Goal: Information Seeking & Learning: Check status

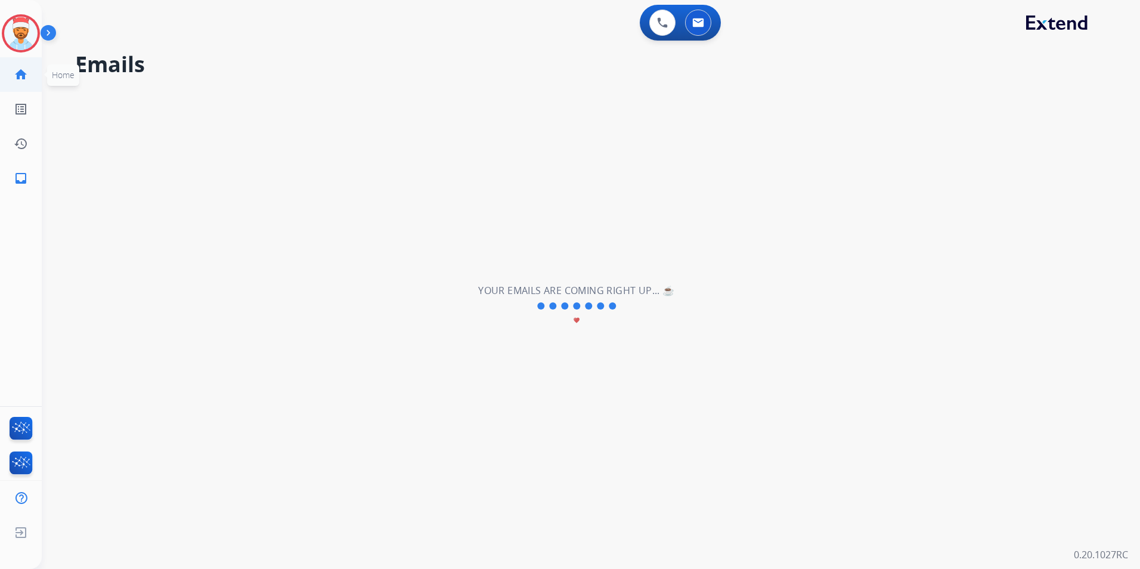
click at [16, 76] on mat-icon "home" at bounding box center [21, 74] width 14 height 14
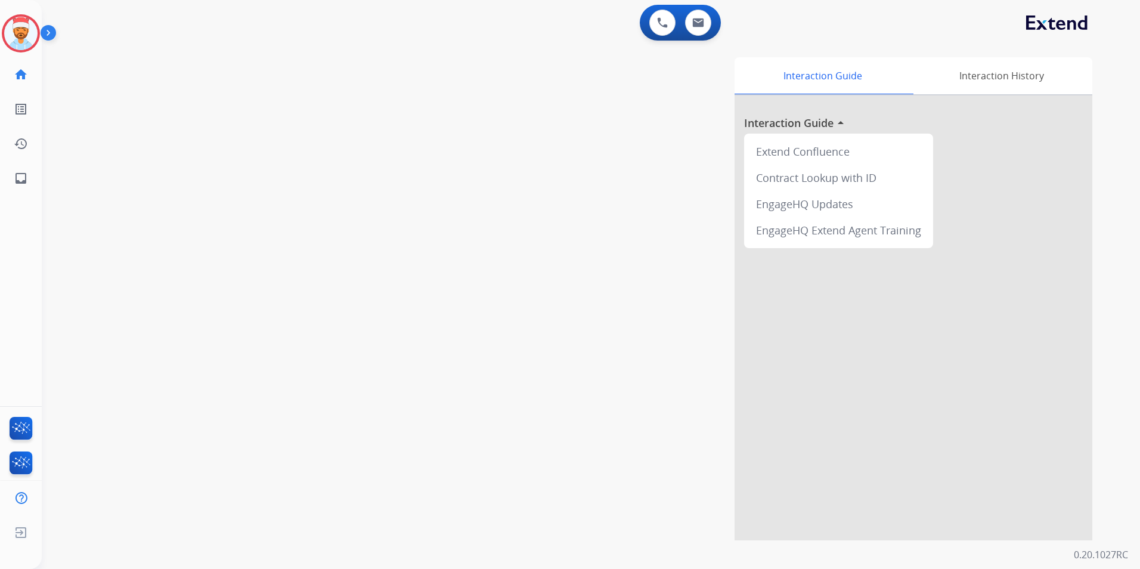
click at [574, 195] on div "Interaction Guide Interaction History Interaction Guide arrow_drop_up Extend Co…" at bounding box center [743, 298] width 698 height 483
click at [573, 195] on div "Interaction Guide Interaction History Interaction Guide arrow_drop_up Extend Co…" at bounding box center [743, 298] width 698 height 483
click at [571, 195] on div "Interaction Guide Interaction History Interaction Guide arrow_drop_up Extend Co…" at bounding box center [743, 298] width 698 height 483
click at [565, 195] on div "Interaction Guide Interaction History Interaction Guide arrow_drop_up Extend Co…" at bounding box center [743, 298] width 698 height 483
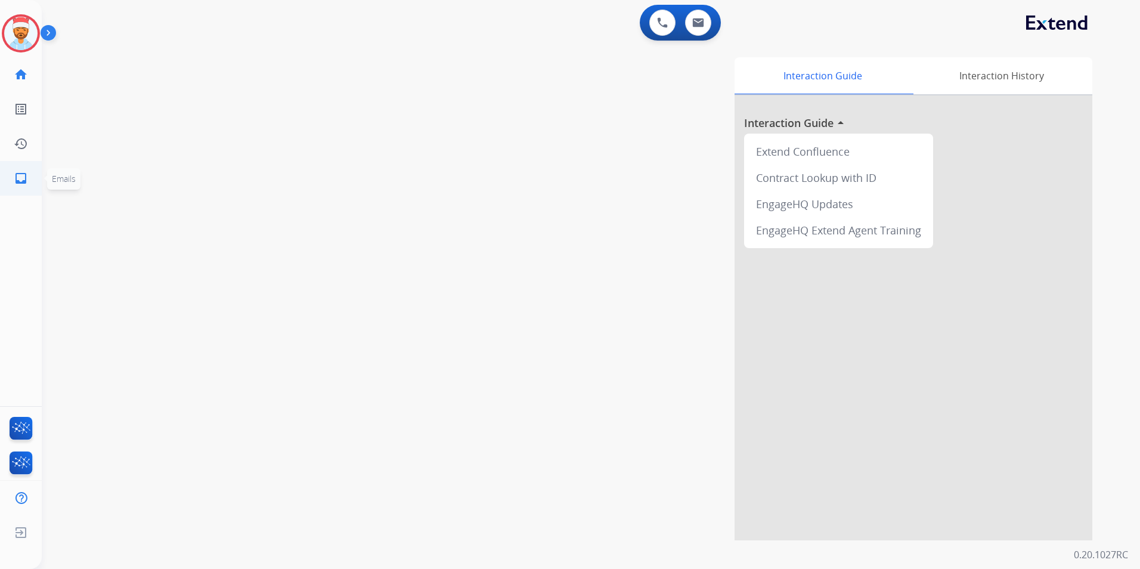
click at [11, 181] on link "inbox Emails" at bounding box center [20, 178] width 33 height 33
select select "**********"
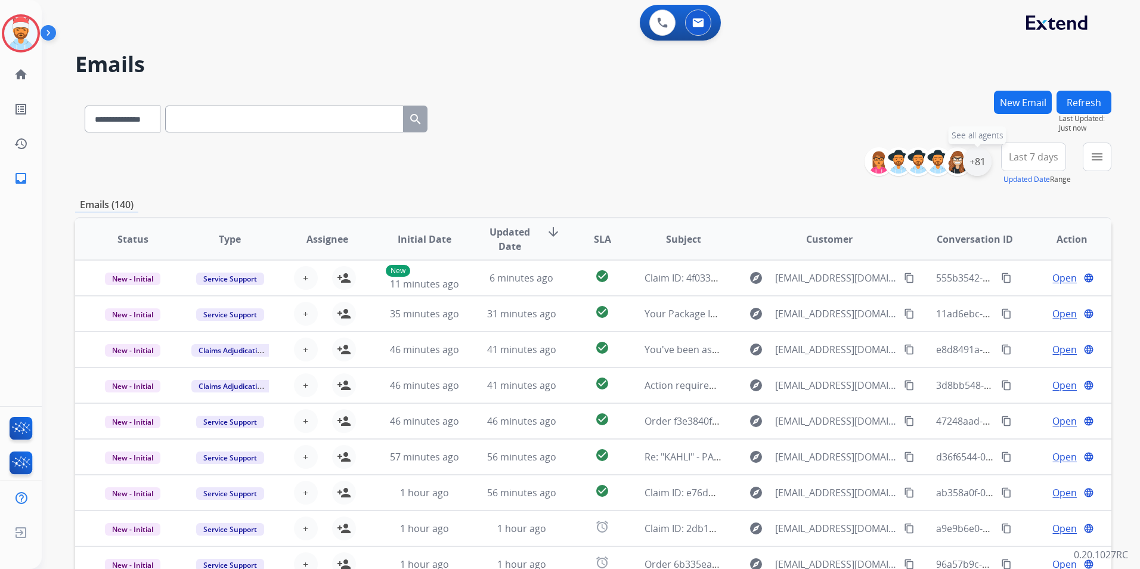
click at [971, 163] on div "+81" at bounding box center [977, 161] width 29 height 29
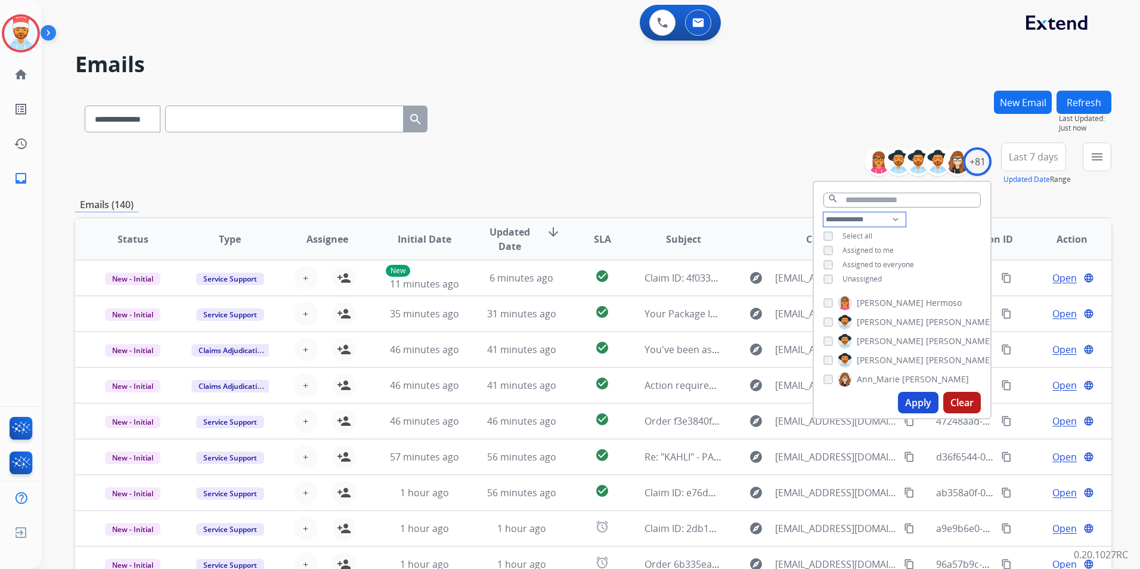
click at [887, 218] on select "**********" at bounding box center [864, 219] width 82 height 14
select select "**********"
click at [823, 212] on select "**********" at bounding box center [864, 219] width 82 height 14
click at [832, 247] on div "Assigned to everyone" at bounding box center [868, 251] width 91 height 10
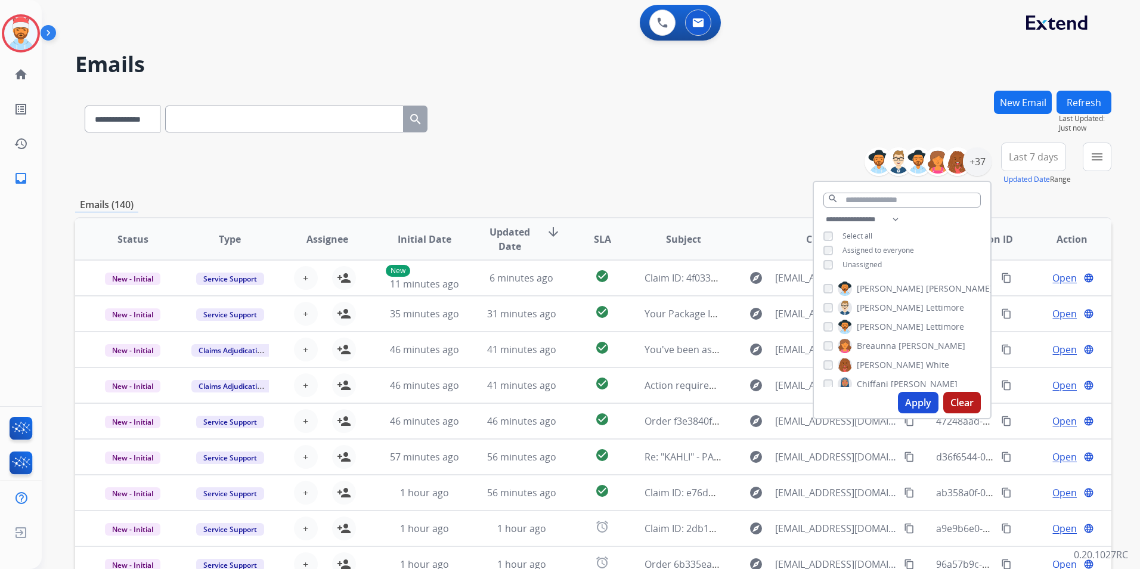
click at [907, 399] on button "Apply" at bounding box center [918, 402] width 41 height 21
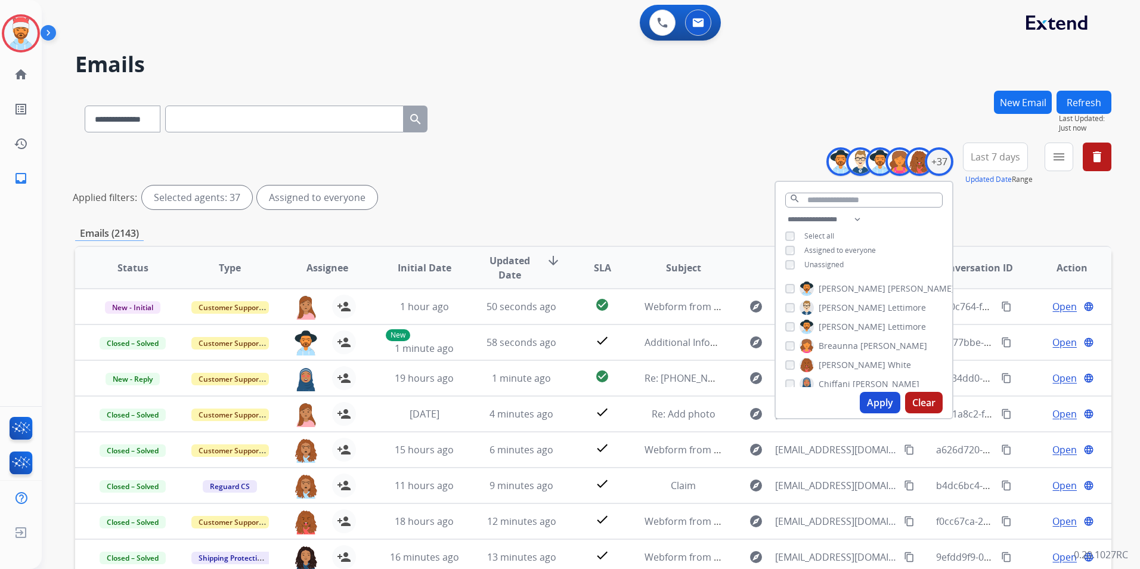
drag, startPoint x: 874, startPoint y: 408, endPoint x: 880, endPoint y: 403, distance: 8.0
click at [874, 408] on button "Apply" at bounding box center [880, 402] width 41 height 21
click at [975, 206] on div "Applied filters: Selected agents: 37 Assigned to everyone" at bounding box center [591, 197] width 1036 height 24
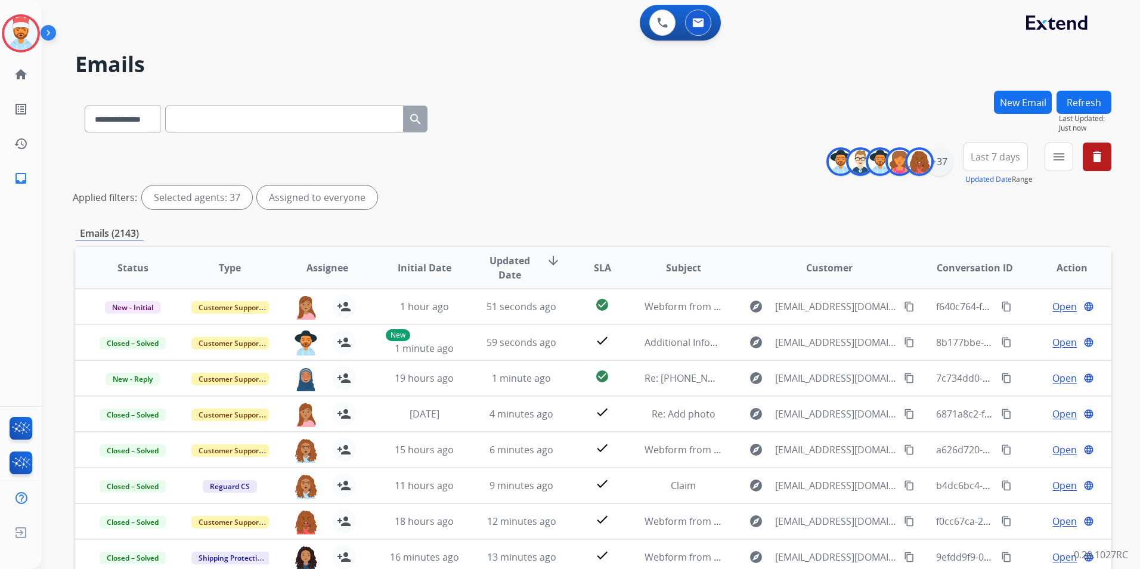
click at [999, 150] on button "Last 7 days" at bounding box center [995, 156] width 65 height 29
click at [993, 301] on div "Last 90 days" at bounding box center [992, 302] width 66 height 18
click at [1050, 210] on div "**********" at bounding box center [593, 178] width 1036 height 72
click at [1048, 151] on button "menu Filters" at bounding box center [1059, 156] width 29 height 29
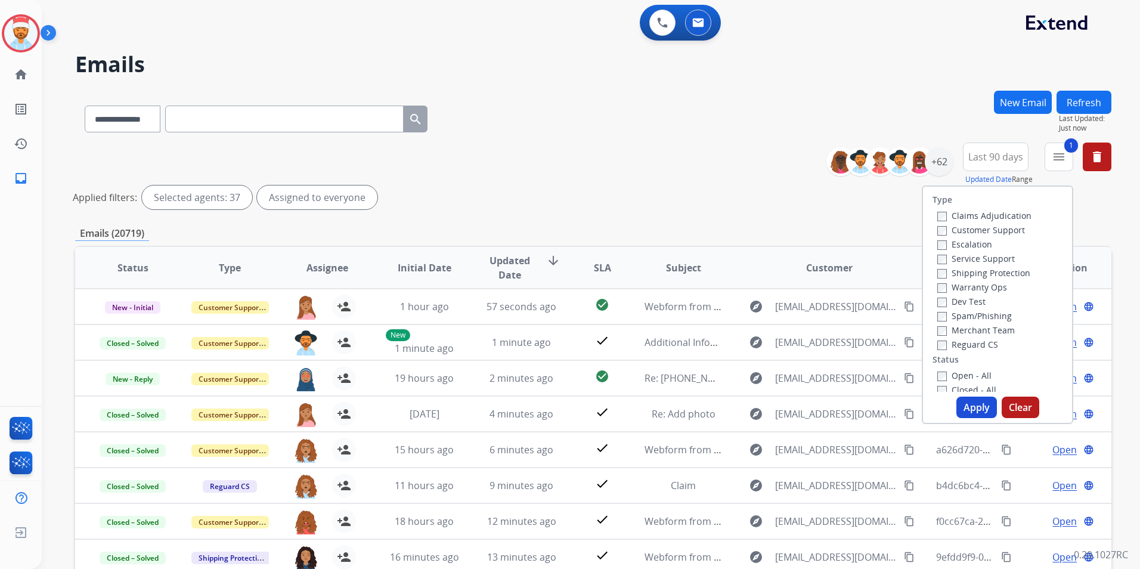
click at [937, 280] on div "Warranty Ops" at bounding box center [984, 287] width 94 height 14
click at [975, 413] on button "Apply" at bounding box center [976, 406] width 41 height 21
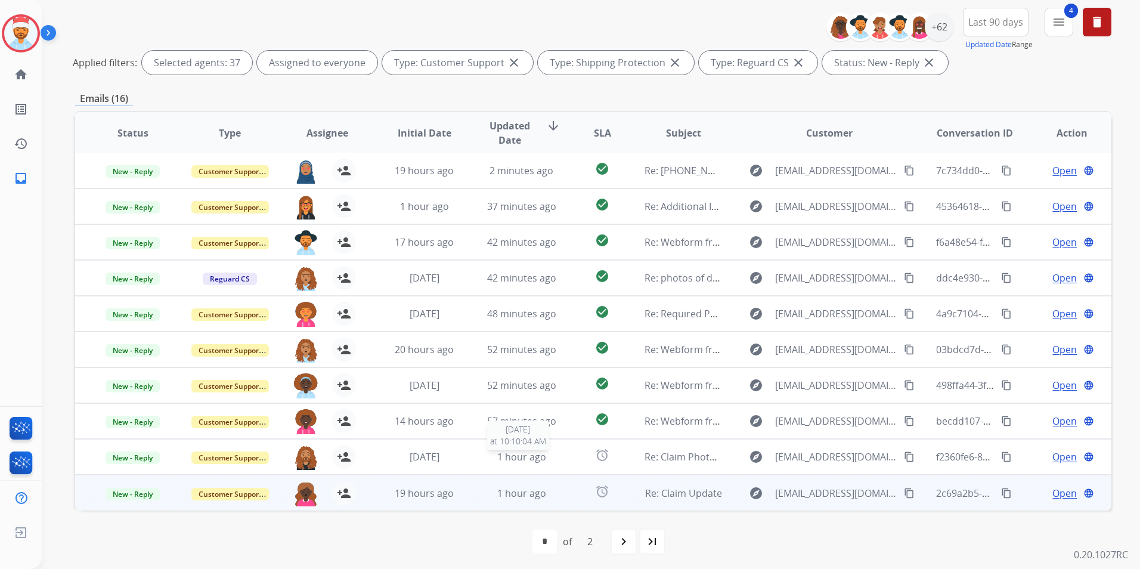
scroll to position [138, 0]
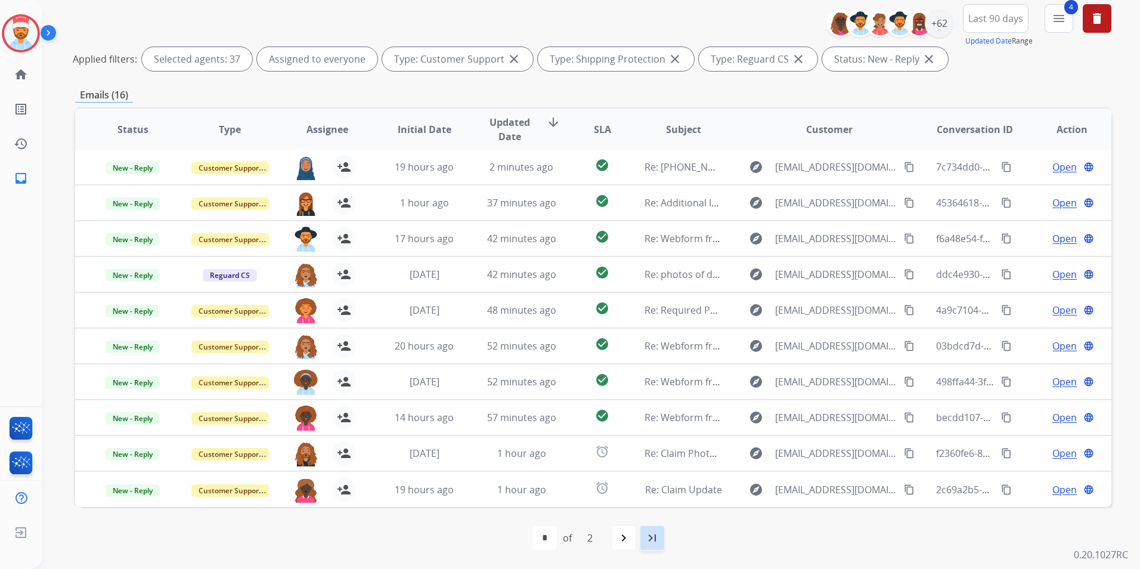
click at [649, 537] on mat-icon "last_page" at bounding box center [652, 538] width 14 height 14
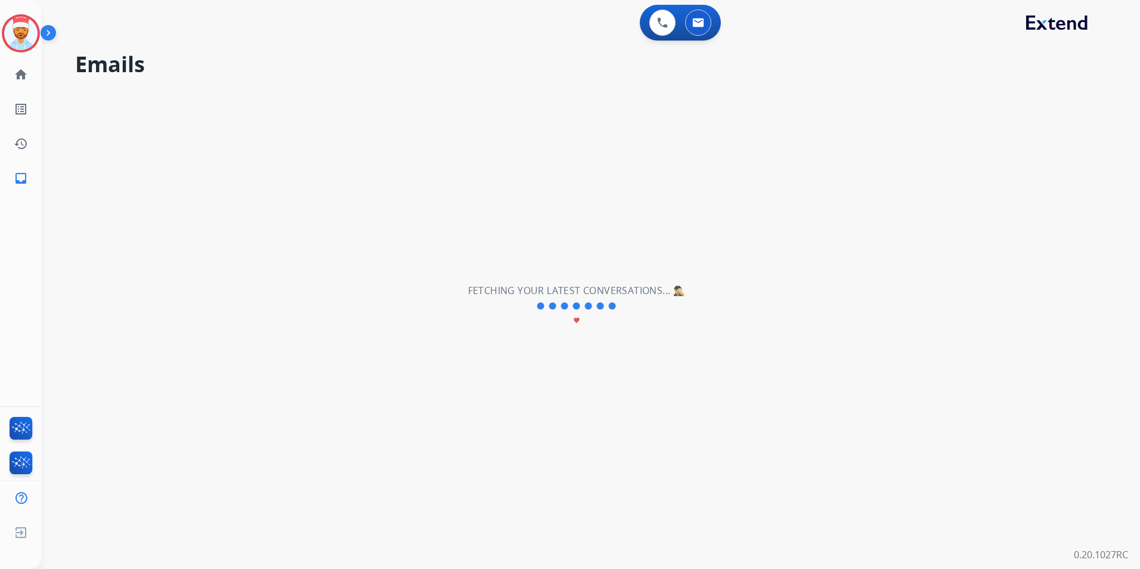
scroll to position [0, 0]
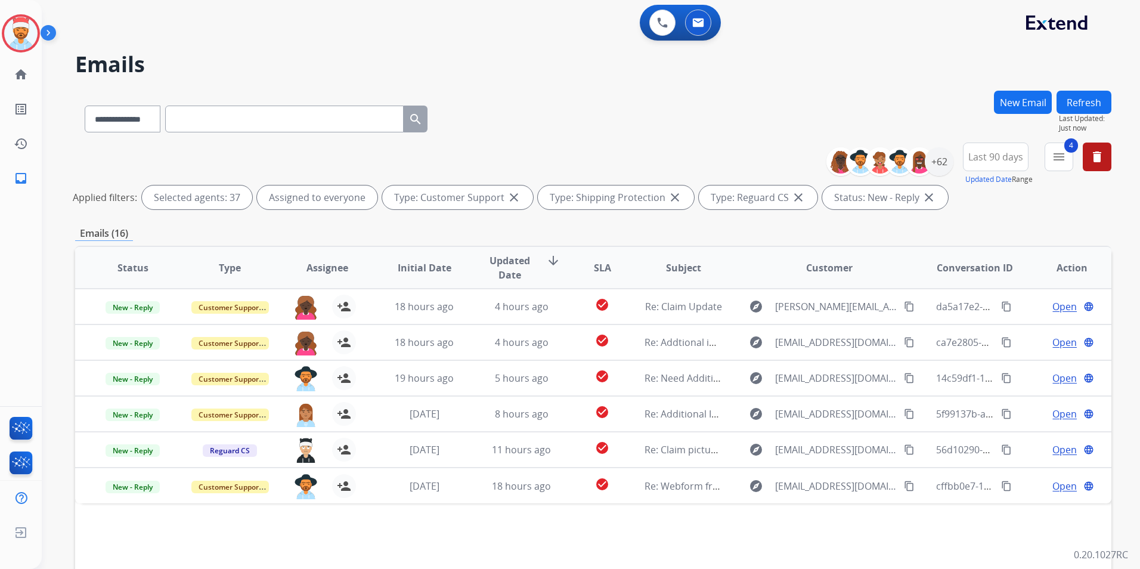
click at [596, 267] on span "SLA" at bounding box center [602, 268] width 17 height 14
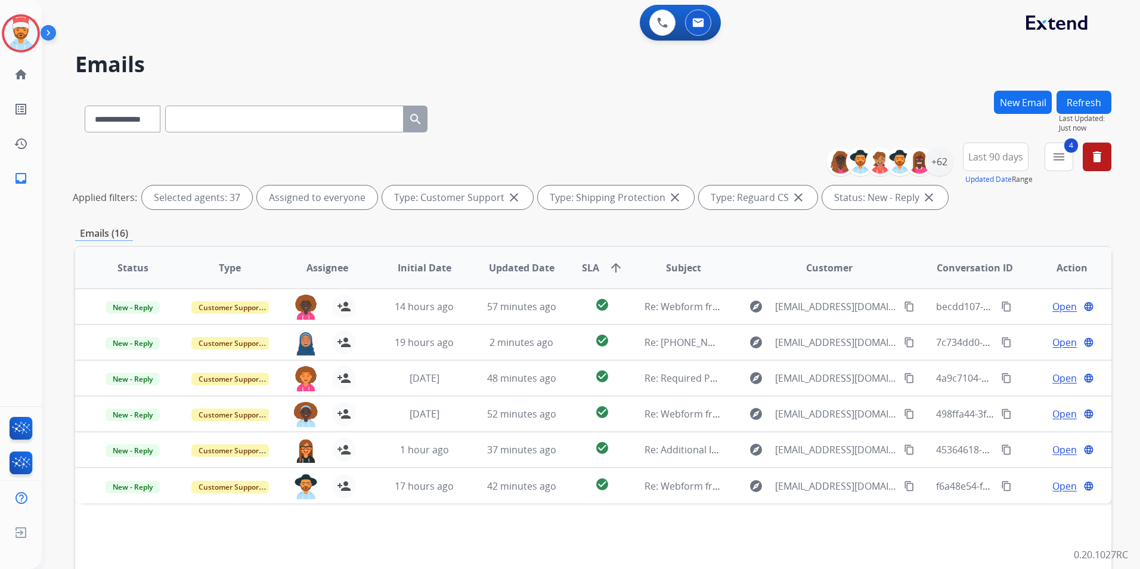
click at [582, 261] on span "SLA" at bounding box center [590, 268] width 17 height 14
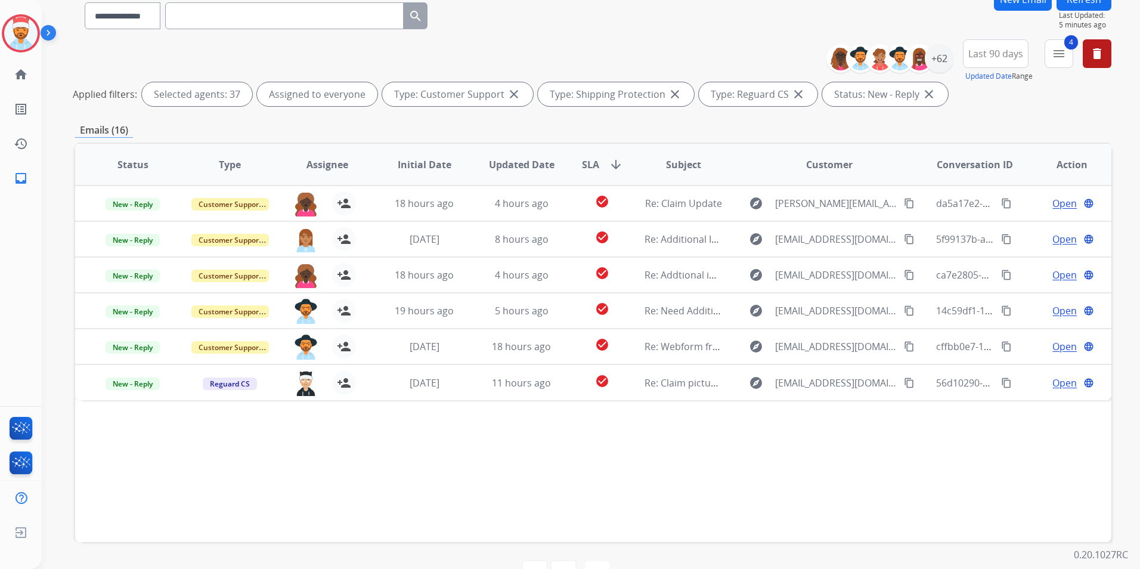
scroll to position [119, 0]
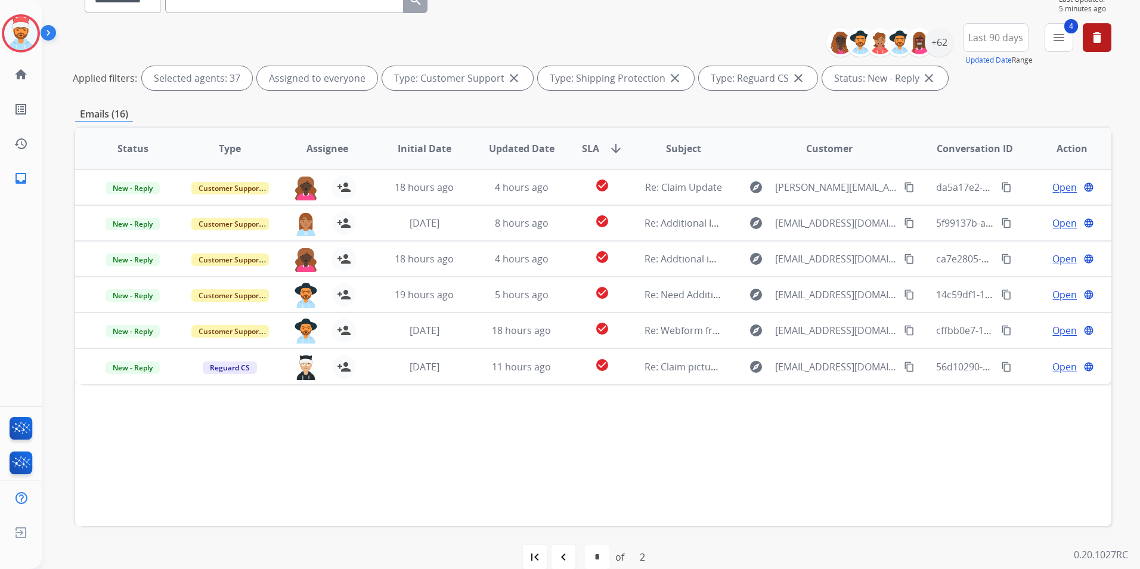
click at [561, 553] on mat-icon "navigate_before" at bounding box center [563, 557] width 14 height 14
select select "*"
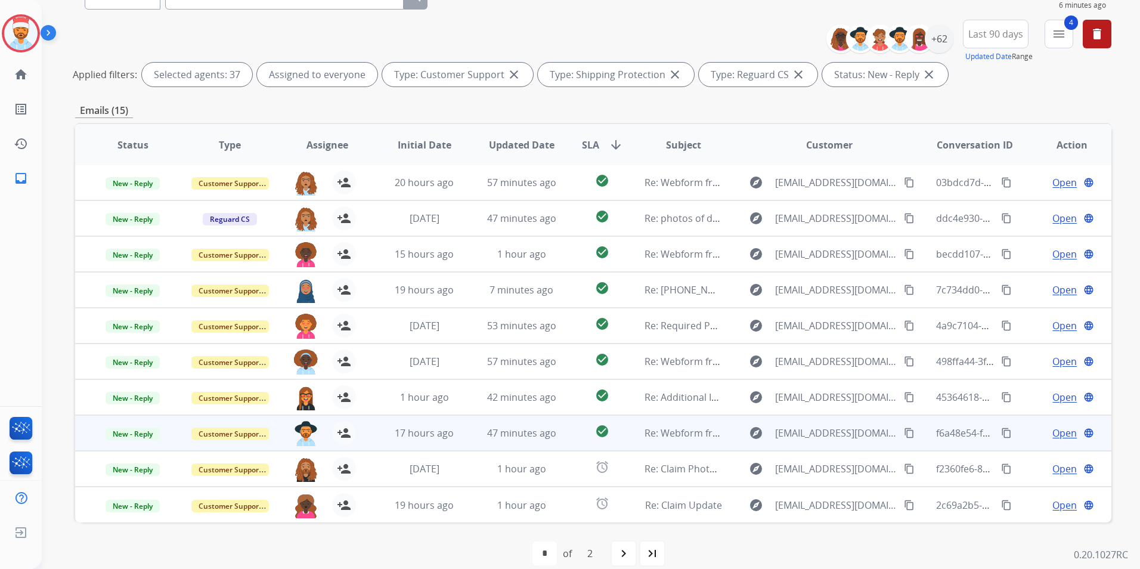
scroll to position [138, 0]
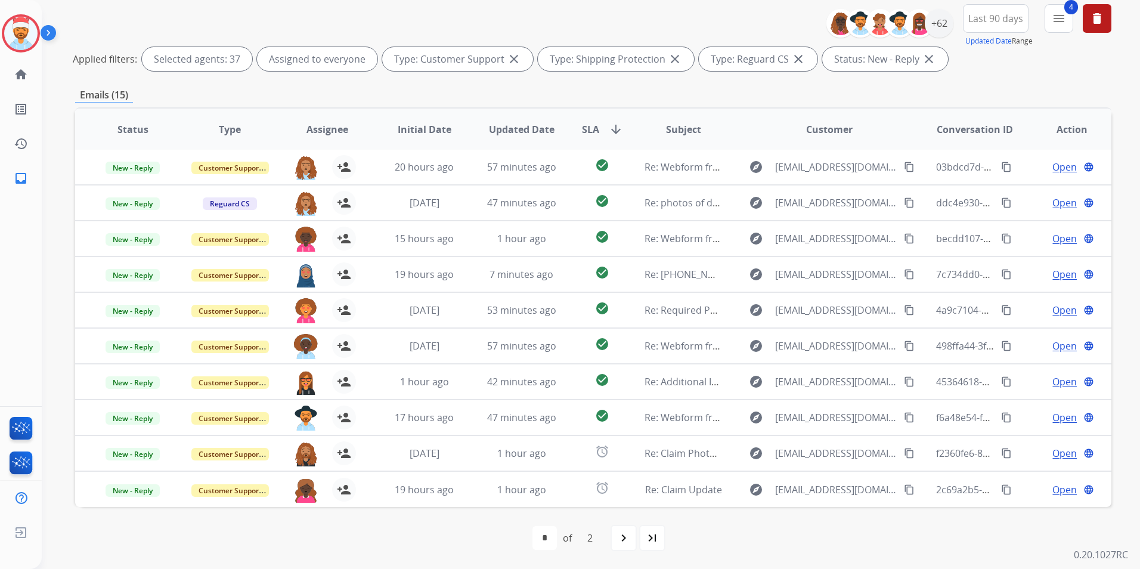
click at [661, 85] on div "**********" at bounding box center [593, 260] width 1036 height 616
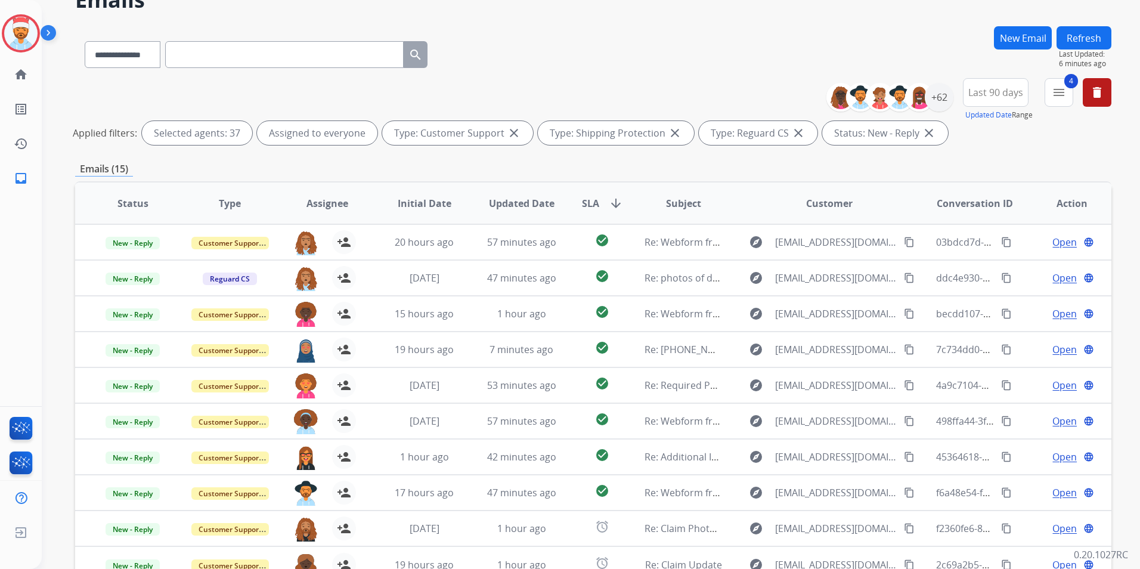
scroll to position [0, 0]
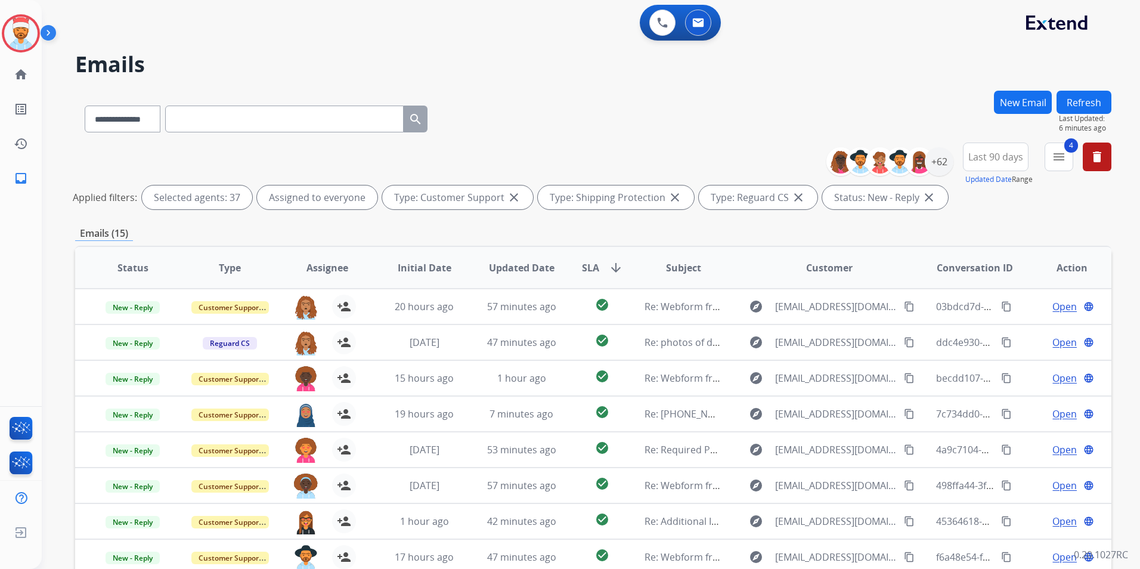
click at [584, 138] on div "**********" at bounding box center [593, 117] width 1036 height 52
click at [1104, 159] on mat-icon "delete" at bounding box center [1097, 157] width 14 height 14
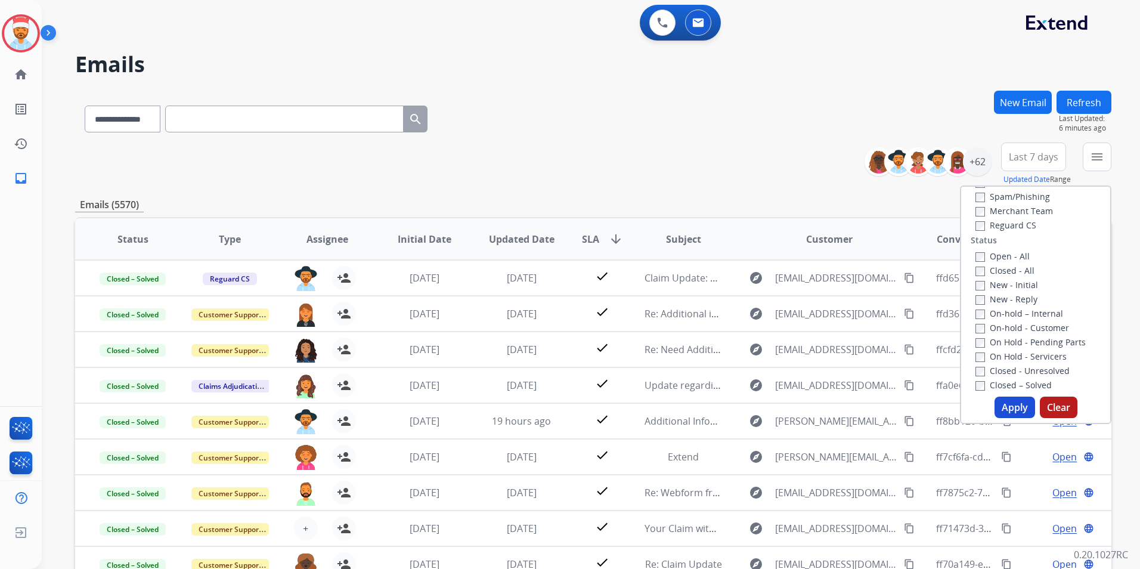
drag, startPoint x: 754, startPoint y: 162, endPoint x: 760, endPoint y: 161, distance: 6.1
click at [753, 162] on div "**********" at bounding box center [593, 163] width 1036 height 43
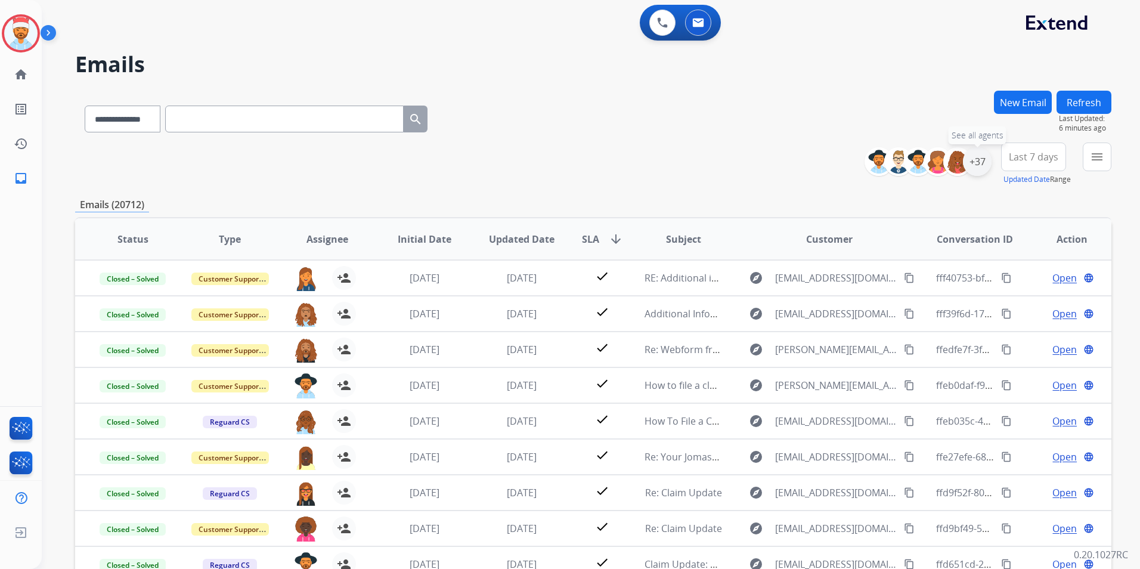
click at [980, 161] on div "+37" at bounding box center [977, 161] width 29 height 29
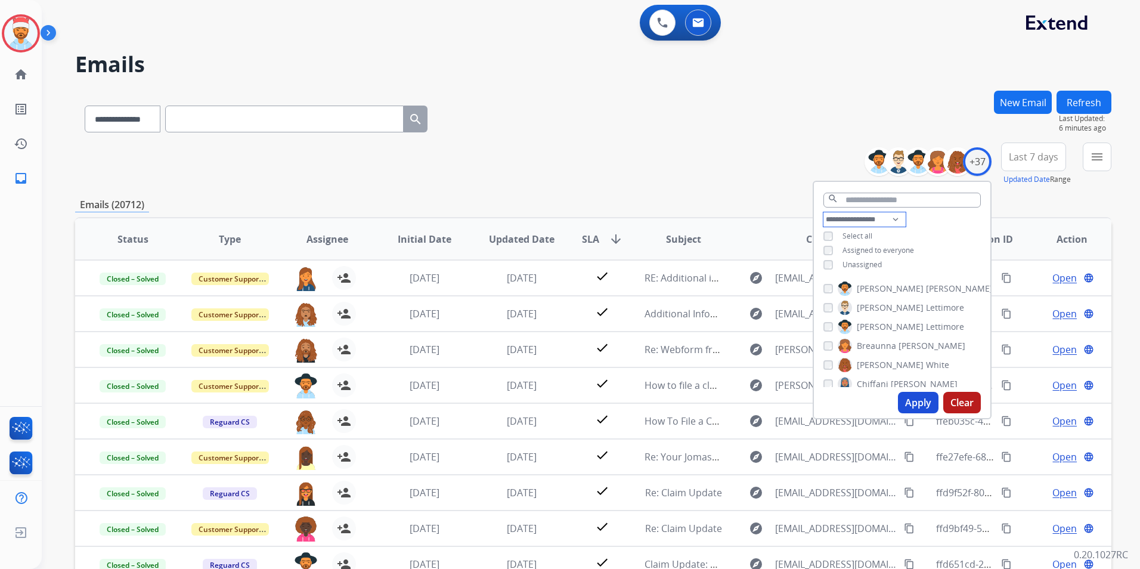
click at [886, 219] on select "**********" at bounding box center [864, 219] width 82 height 14
click at [823, 212] on select "**********" at bounding box center [864, 219] width 82 height 14
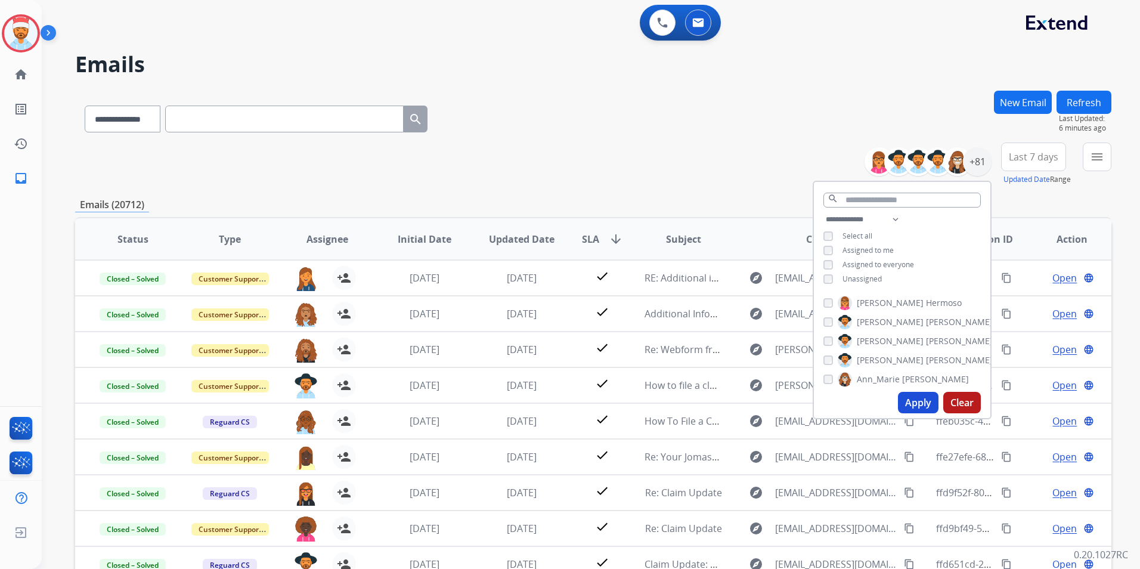
click at [915, 397] on button "Apply" at bounding box center [918, 402] width 41 height 21
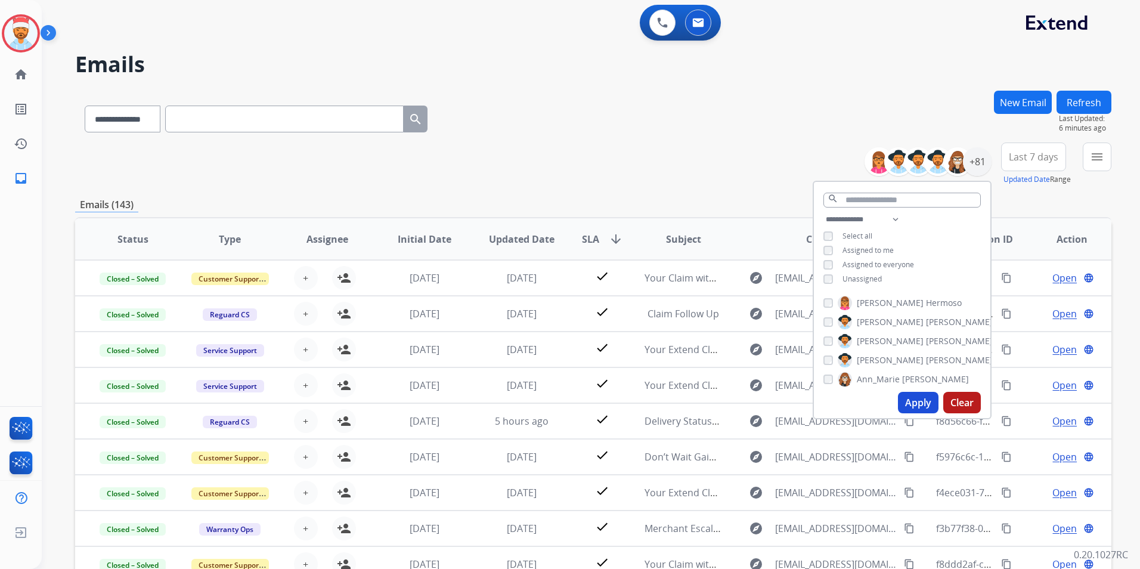
click at [910, 404] on button "Apply" at bounding box center [918, 402] width 41 height 21
click at [1023, 155] on span "Last 7 days" at bounding box center [1033, 156] width 49 height 5
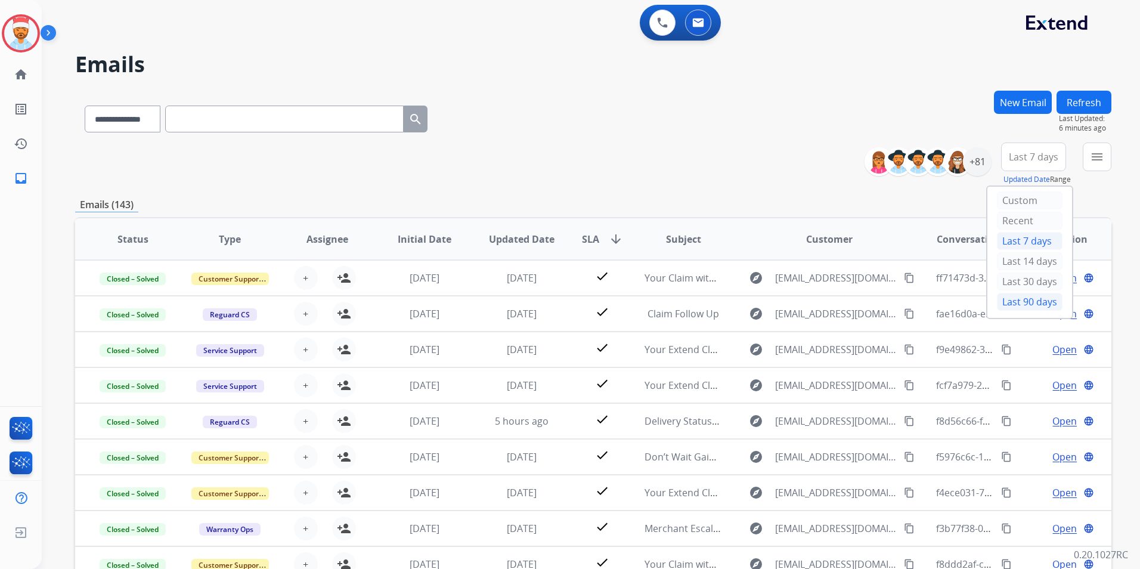
click at [1014, 296] on div "Last 90 days" at bounding box center [1030, 302] width 66 height 18
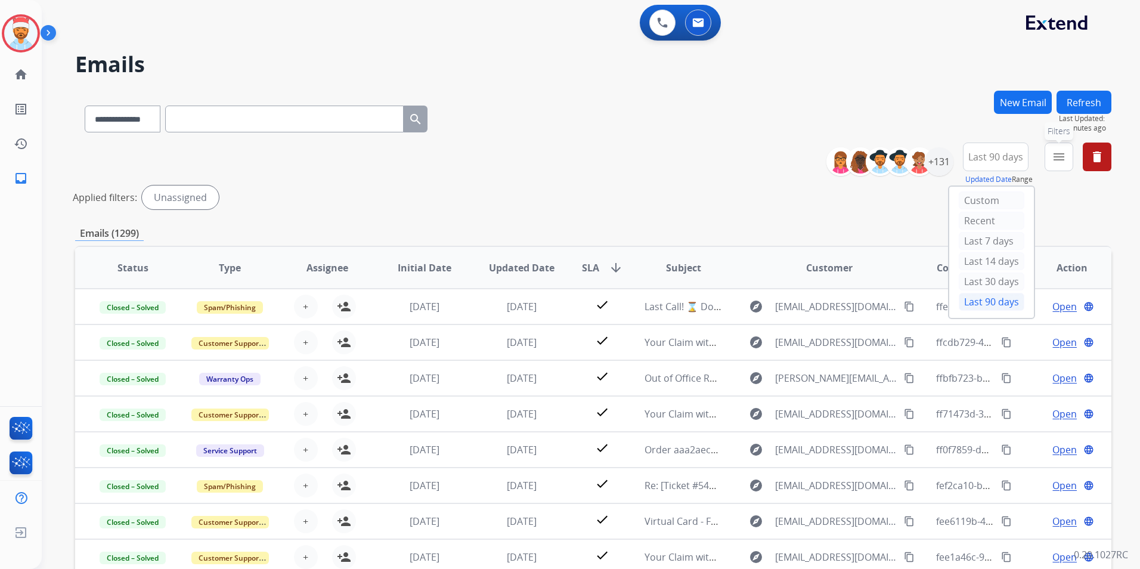
click at [1058, 157] on mat-icon "menu" at bounding box center [1059, 157] width 14 height 14
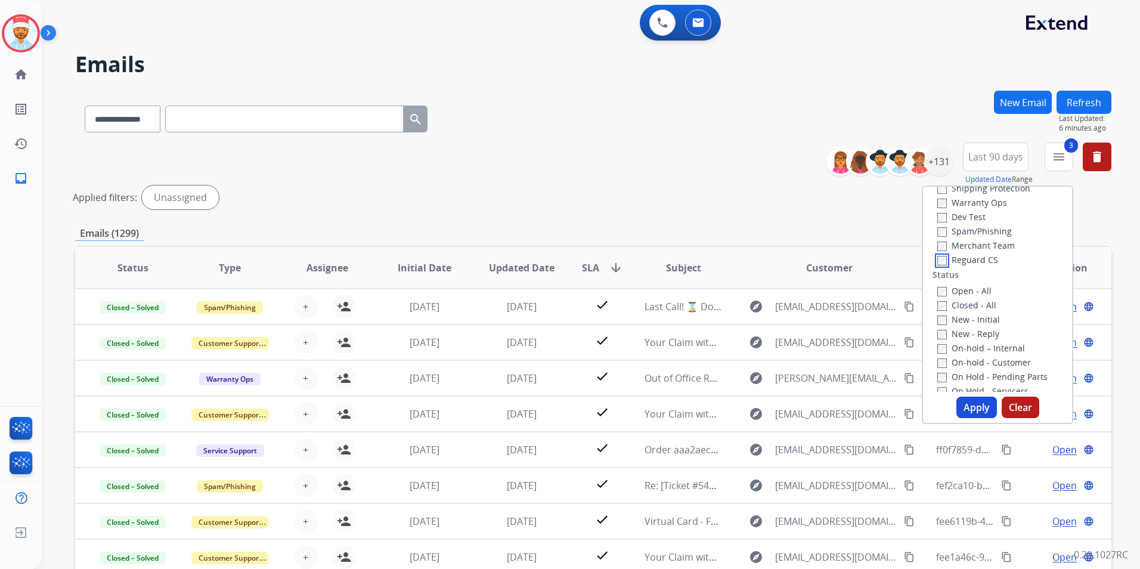
scroll to position [119, 0]
click at [967, 405] on button "Apply" at bounding box center [976, 406] width 41 height 21
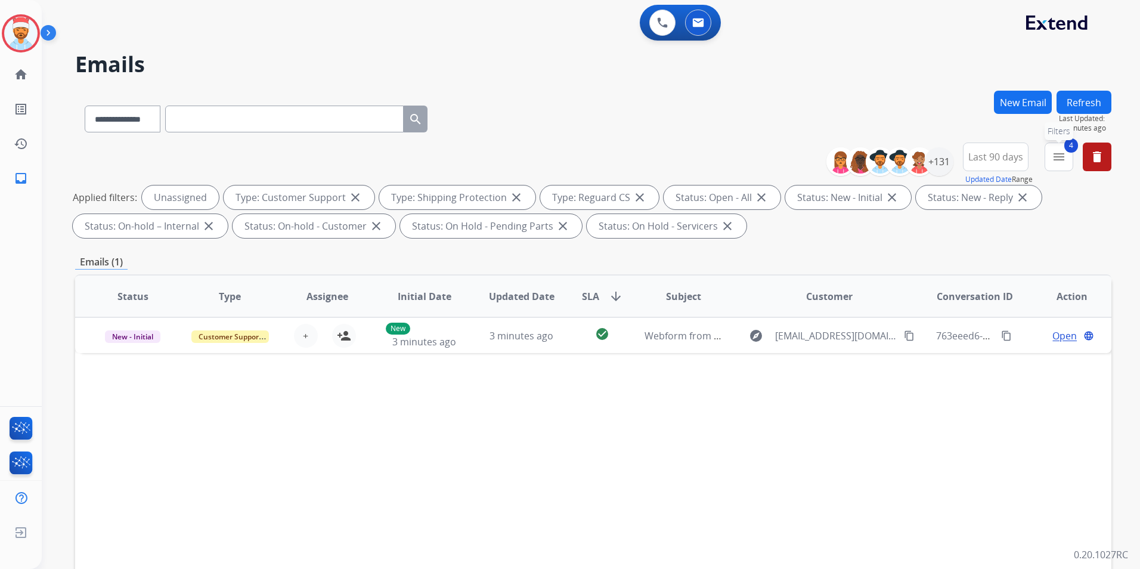
click at [1061, 162] on mat-icon "menu" at bounding box center [1059, 157] width 14 height 14
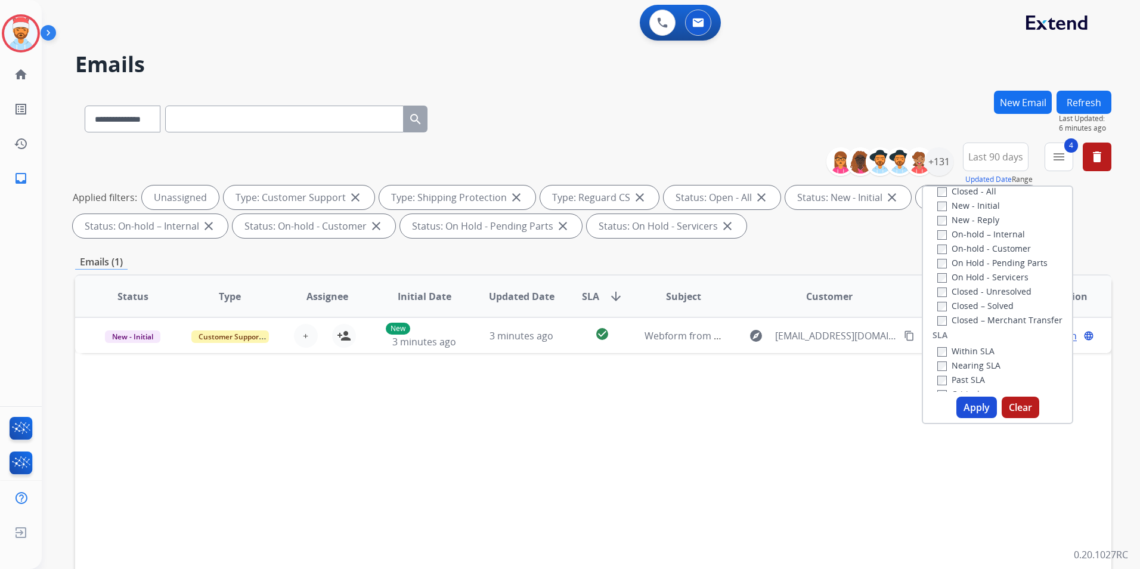
scroll to position [298, 0]
click at [970, 405] on button "Apply" at bounding box center [976, 406] width 41 height 21
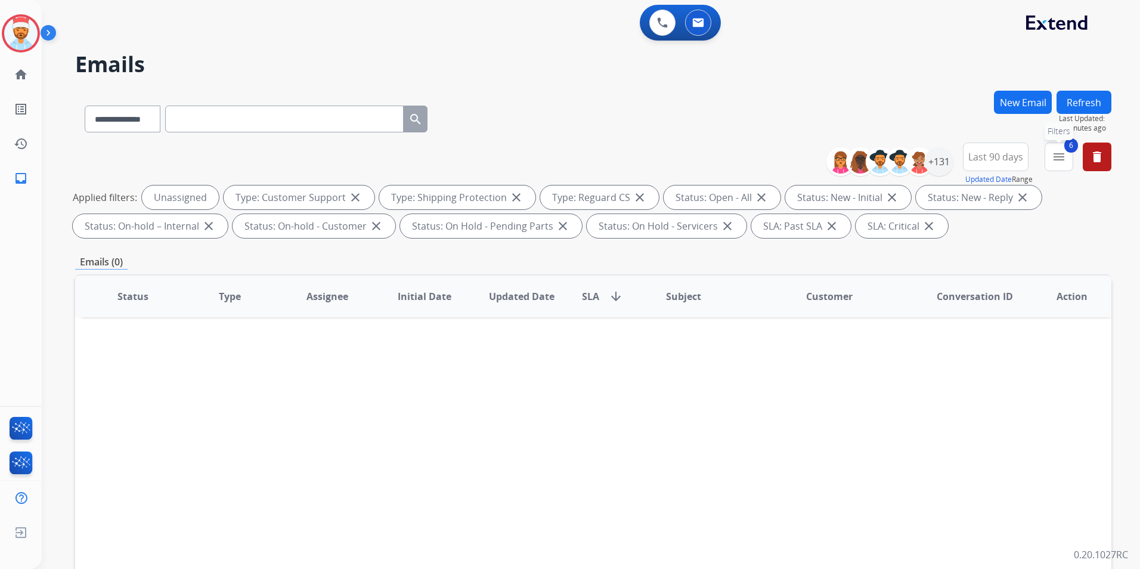
click at [1054, 162] on mat-icon "menu" at bounding box center [1059, 157] width 14 height 14
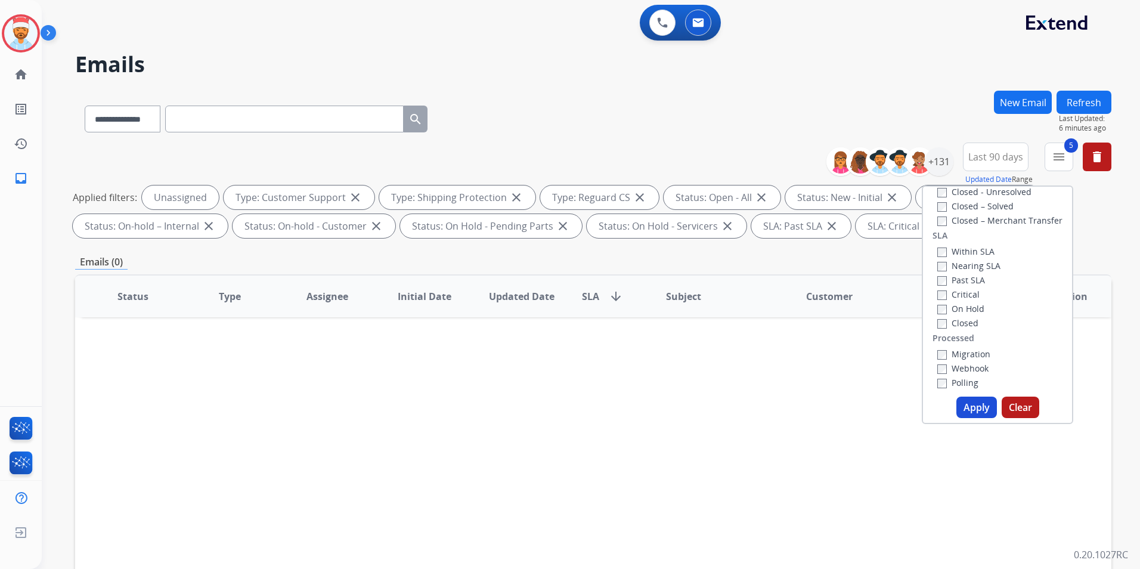
click at [937, 275] on label "Past SLA" at bounding box center [961, 279] width 48 height 11
click at [962, 402] on button "Apply" at bounding box center [976, 406] width 41 height 21
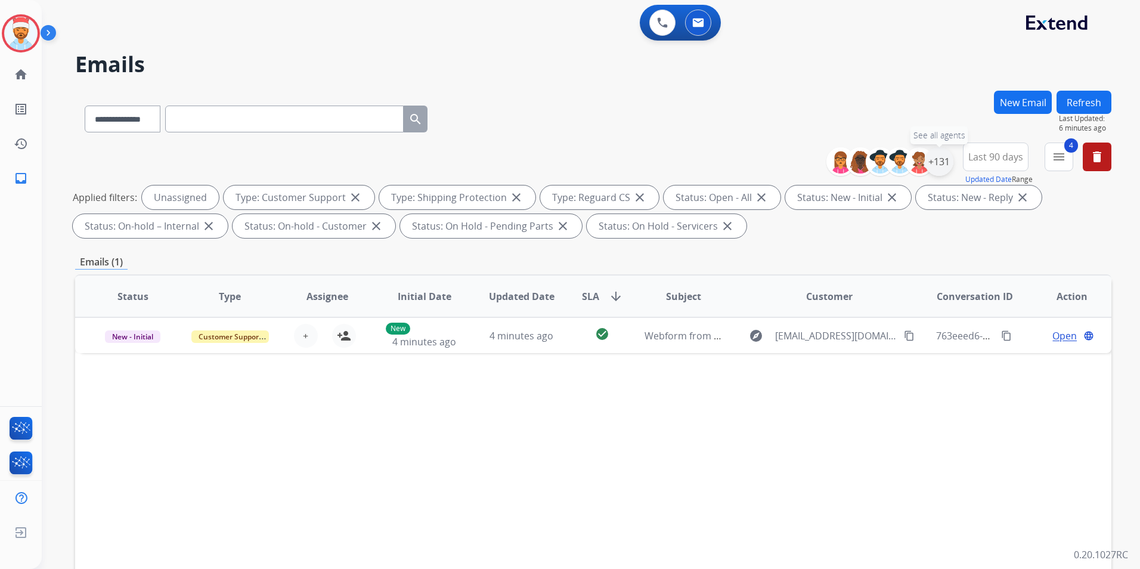
click at [943, 160] on div "+131" at bounding box center [939, 161] width 29 height 29
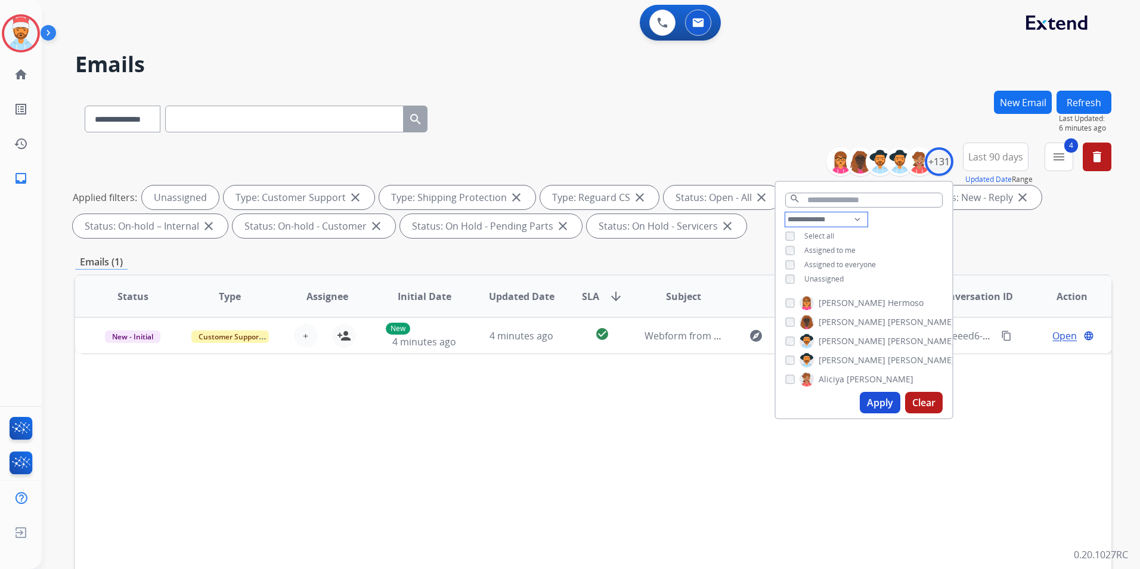
click at [805, 219] on select "**********" at bounding box center [826, 219] width 82 height 14
select select "**********"
click at [785, 212] on select "**********" at bounding box center [826, 219] width 82 height 14
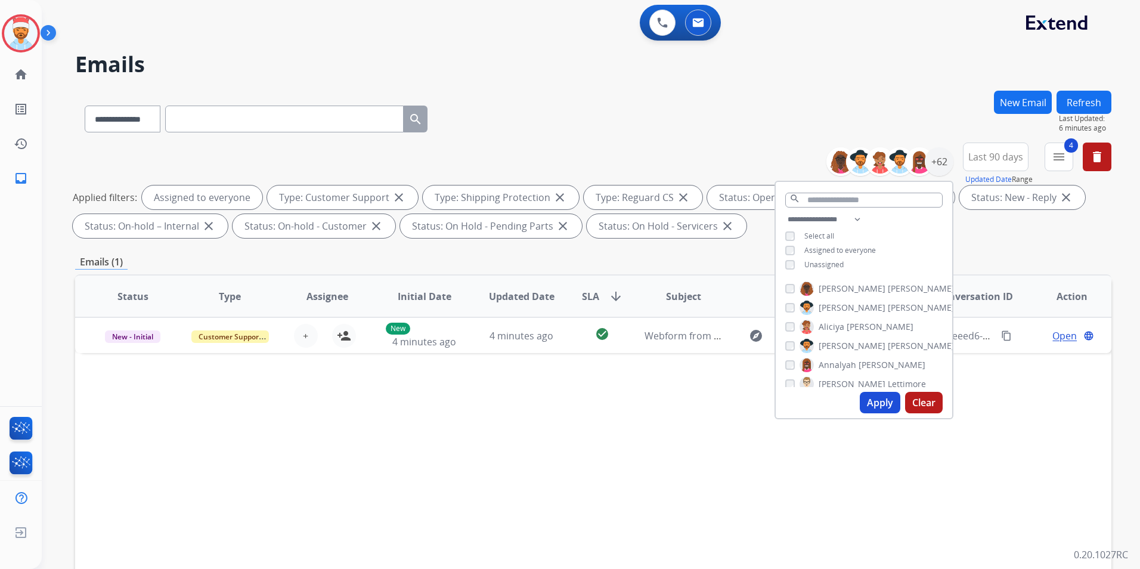
click at [870, 407] on button "Apply" at bounding box center [880, 402] width 41 height 21
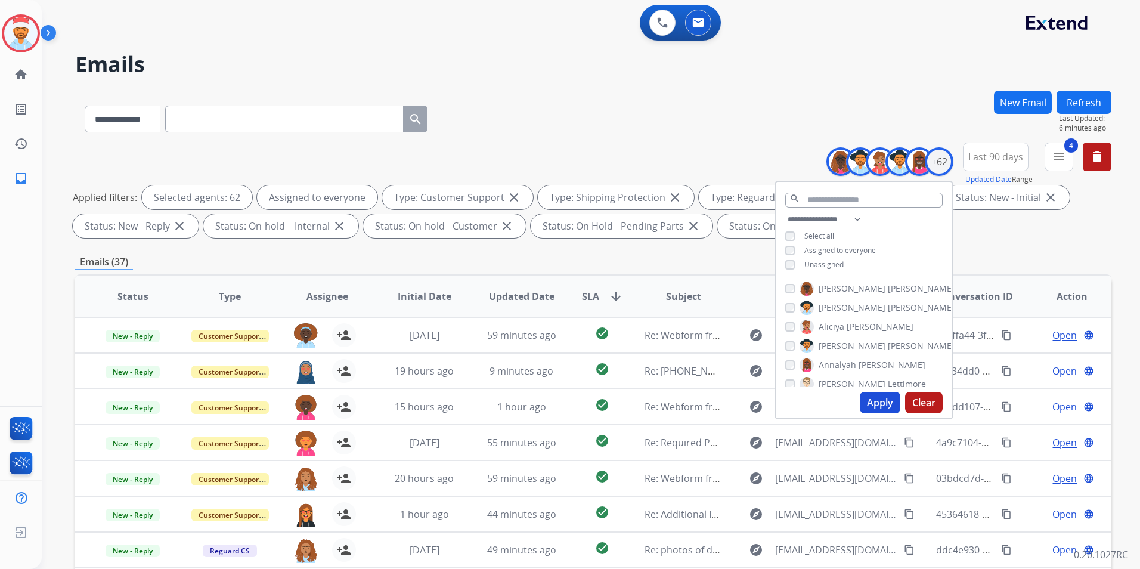
click at [880, 399] on button "Apply" at bounding box center [880, 402] width 41 height 21
click at [988, 241] on div "**********" at bounding box center [593, 192] width 1036 height 100
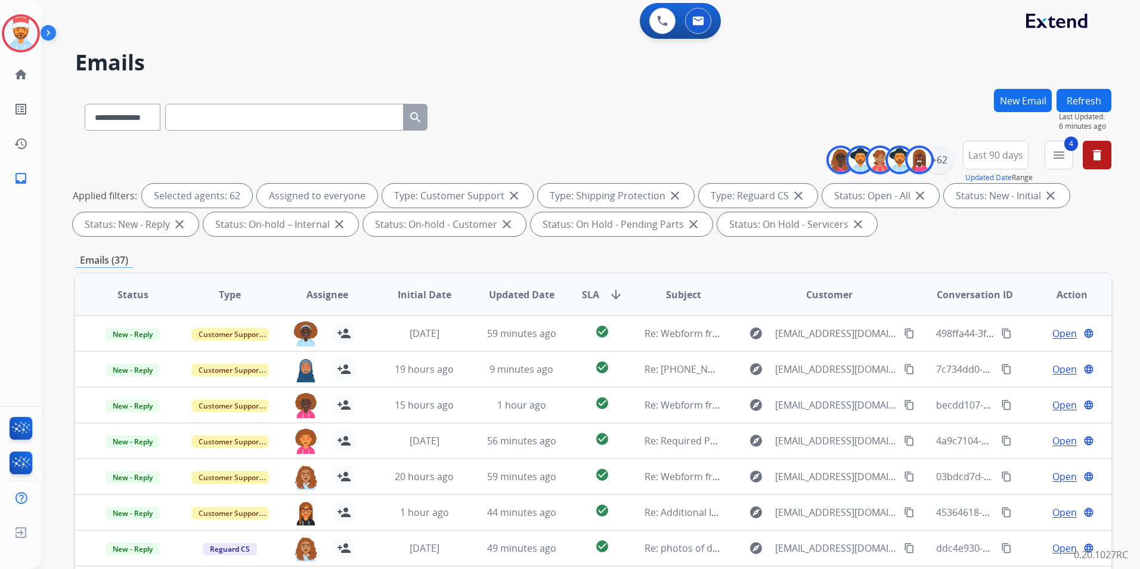
scroll to position [0, 0]
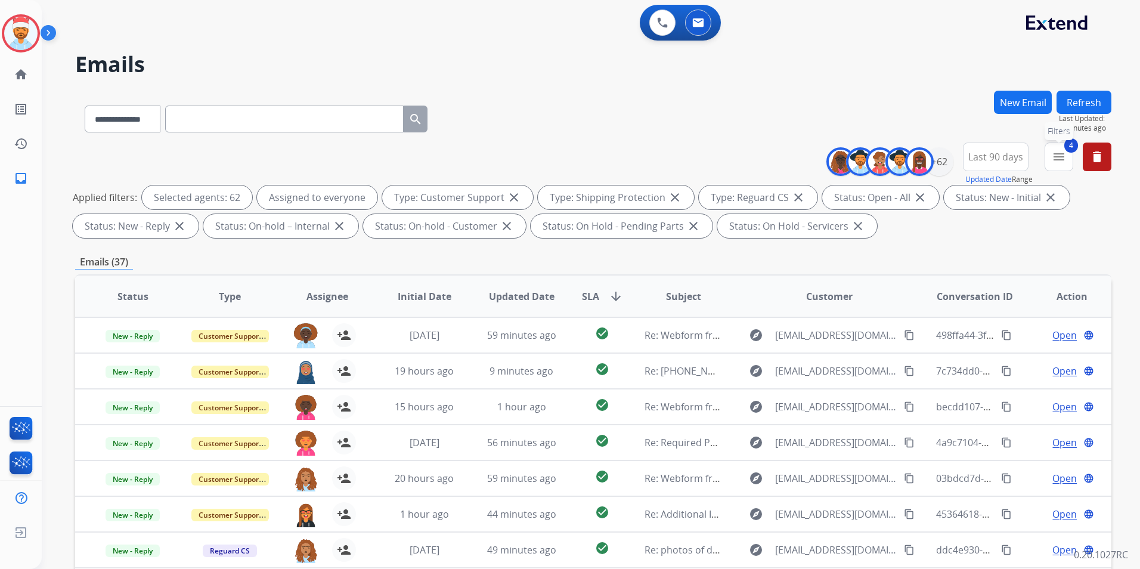
click at [1052, 160] on mat-icon "menu" at bounding box center [1059, 157] width 14 height 14
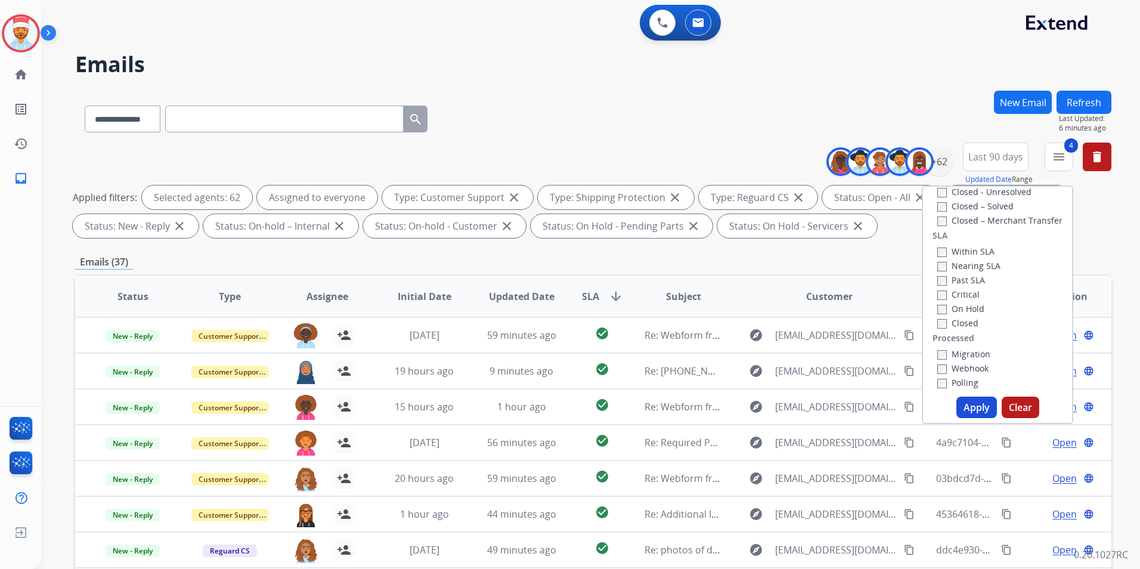
scroll to position [315, 0]
click at [964, 401] on button "Apply" at bounding box center [976, 406] width 41 height 21
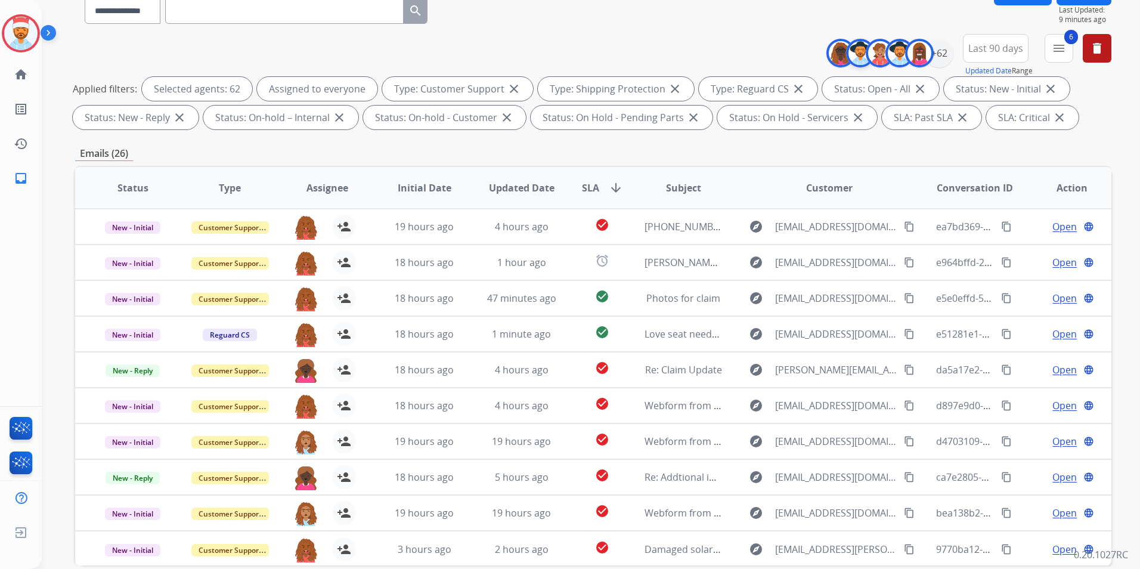
scroll to position [0, 0]
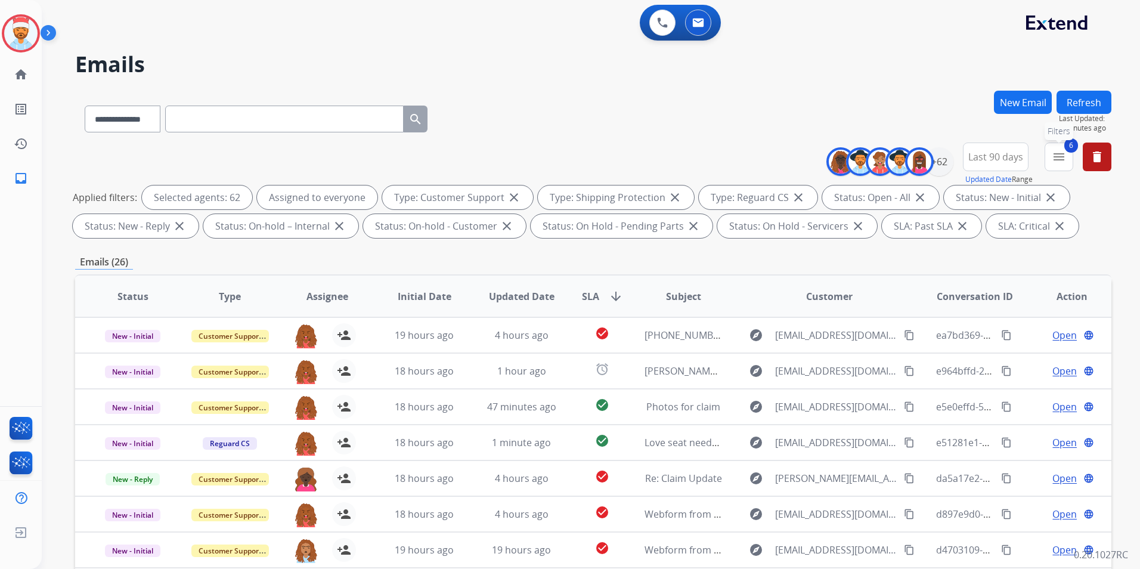
drag, startPoint x: 1062, startPoint y: 164, endPoint x: 1056, endPoint y: 187, distance: 23.9
click at [1061, 164] on button "6 menu Filters" at bounding box center [1059, 156] width 29 height 29
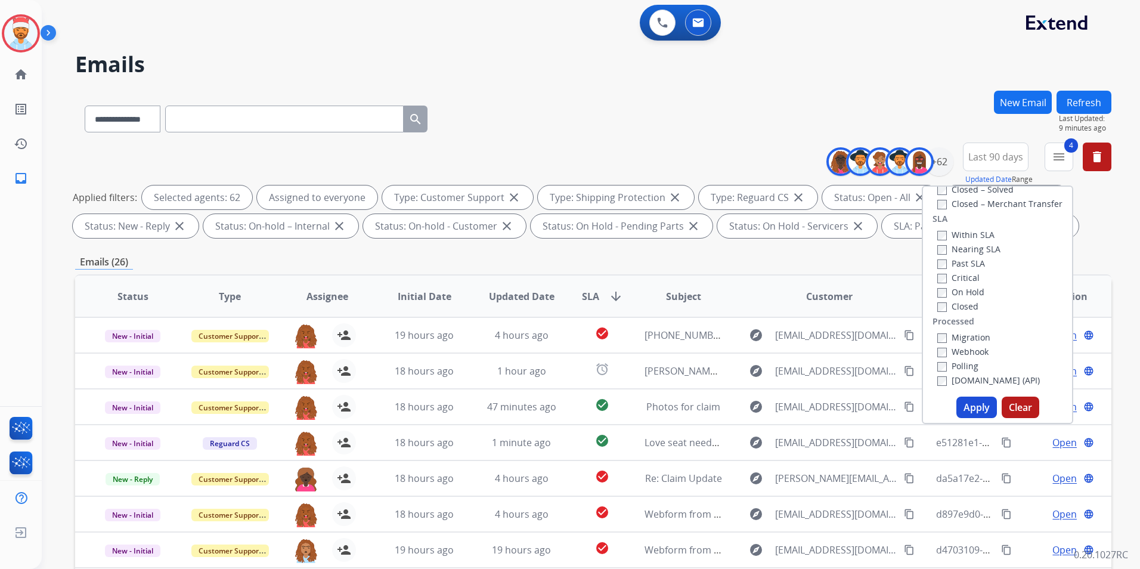
drag, startPoint x: 969, startPoint y: 411, endPoint x: 992, endPoint y: 391, distance: 30.0
click at [970, 410] on button "Apply" at bounding box center [976, 406] width 41 height 21
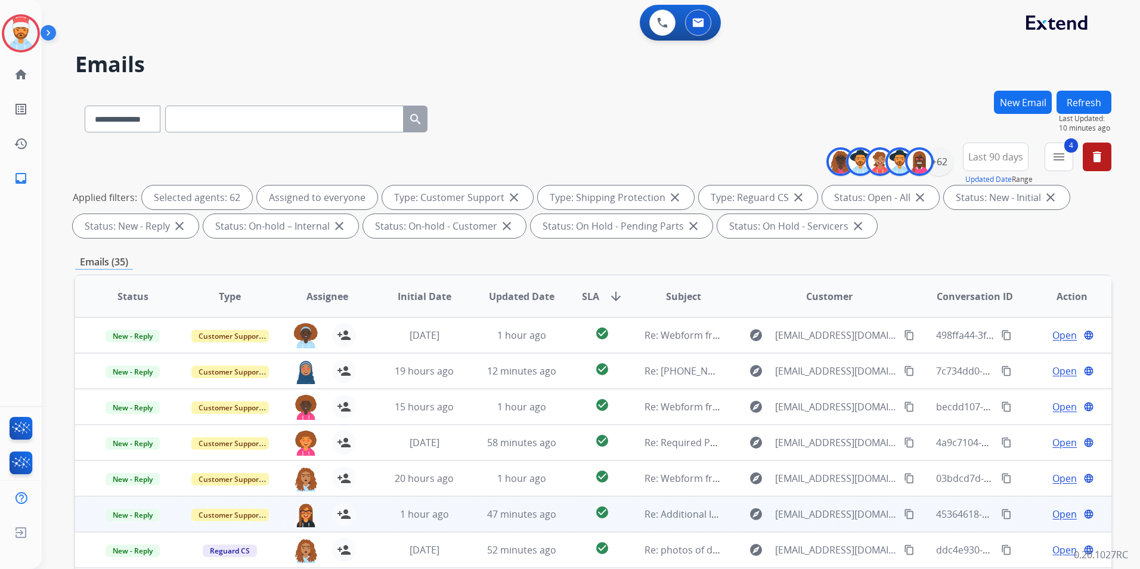
scroll to position [1, 0]
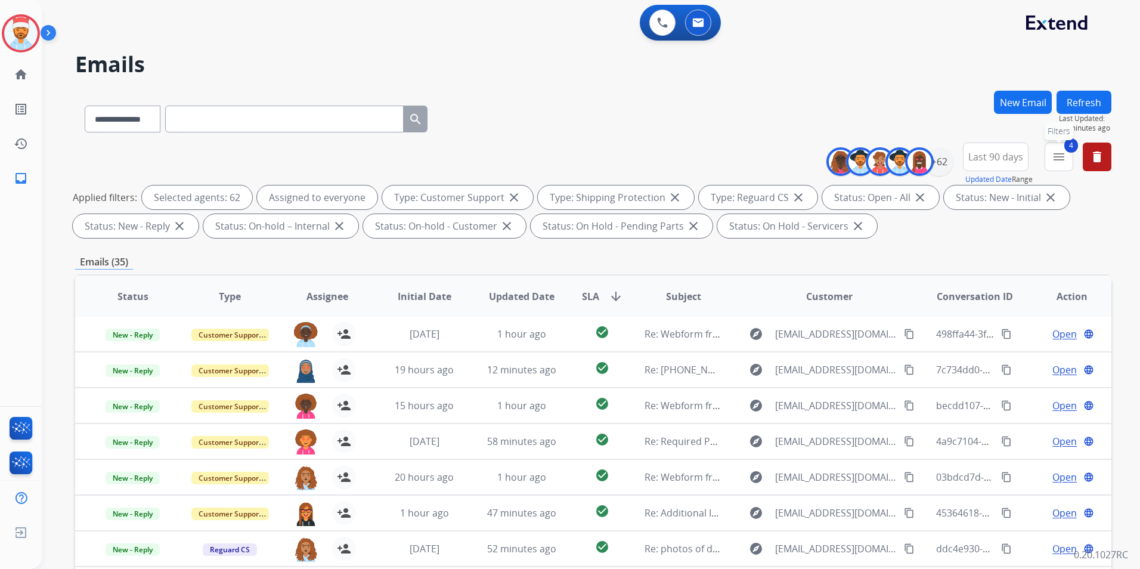
click at [1056, 161] on mat-icon "menu" at bounding box center [1059, 157] width 14 height 14
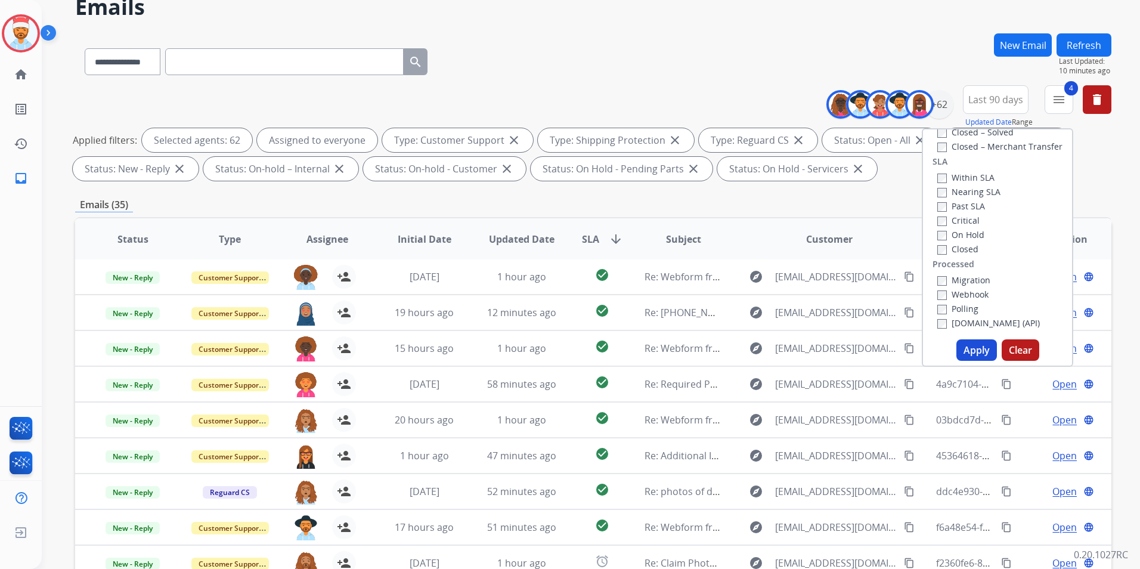
scroll to position [48, 0]
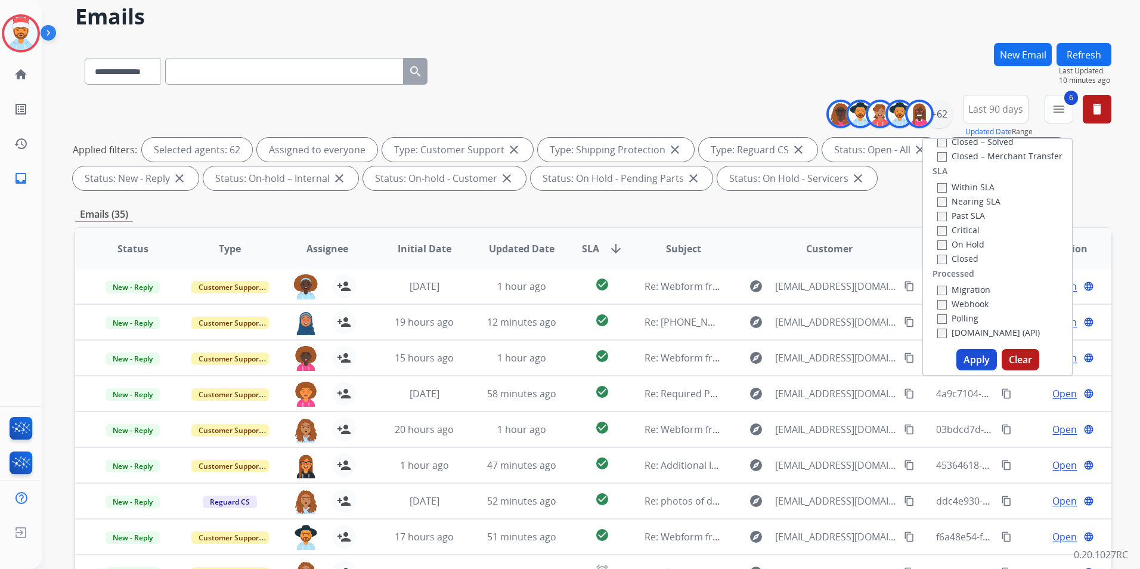
drag, startPoint x: 963, startPoint y: 352, endPoint x: 974, endPoint y: 355, distance: 11.1
click at [963, 353] on button "Apply" at bounding box center [976, 359] width 41 height 21
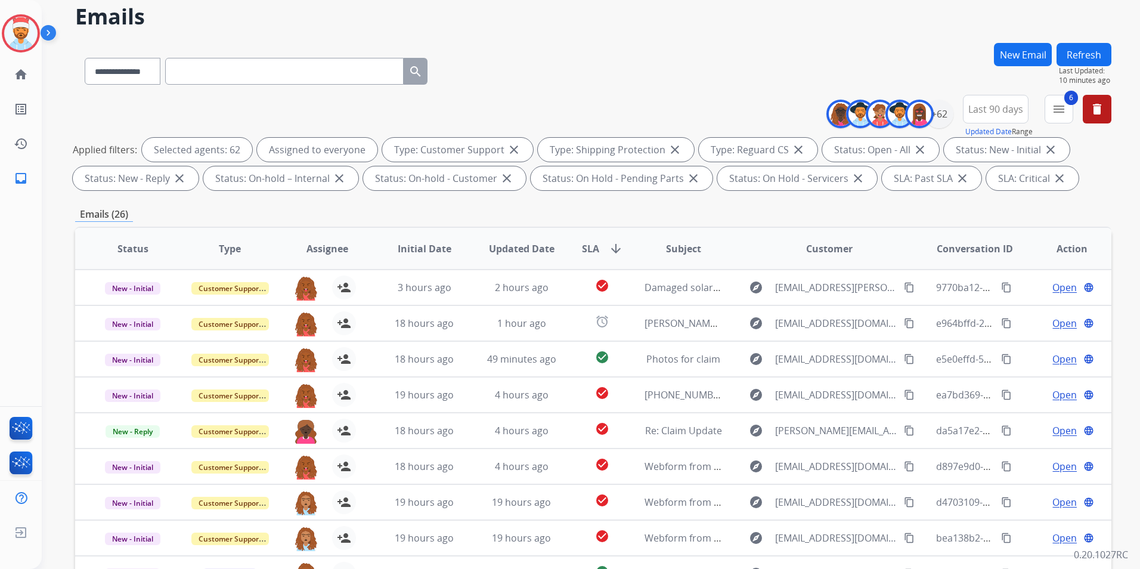
click at [1077, 58] on button "Refresh" at bounding box center [1083, 54] width 55 height 23
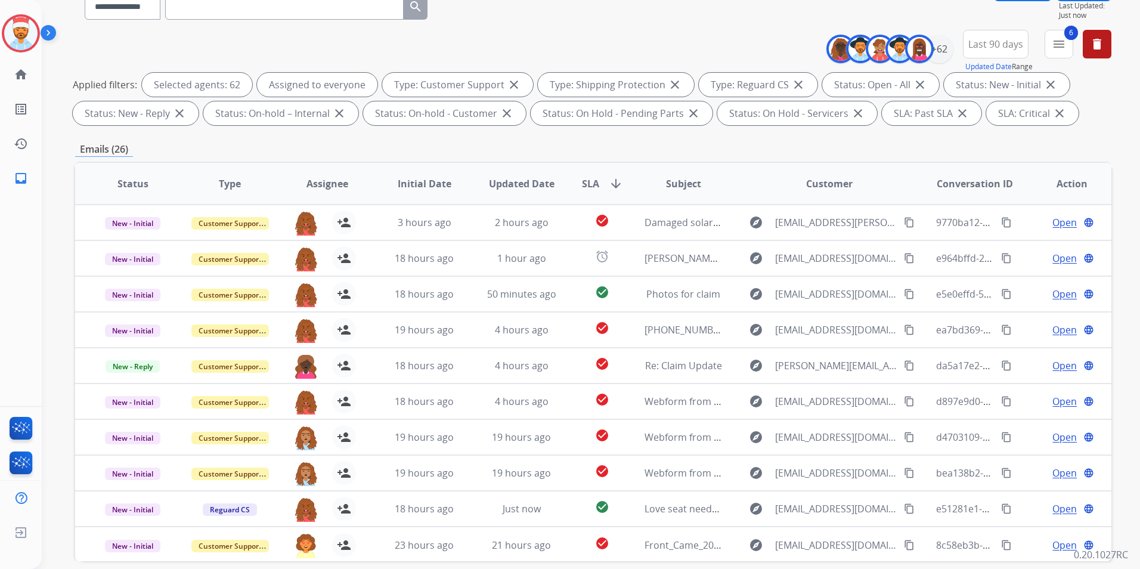
scroll to position [0, 0]
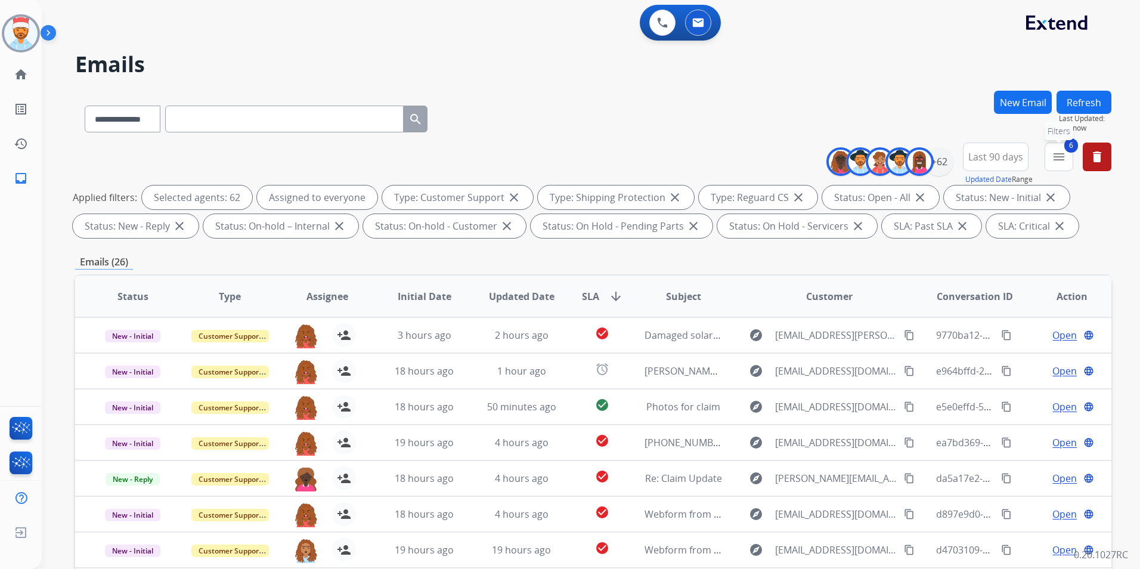
click at [1061, 157] on mat-icon "menu" at bounding box center [1059, 157] width 14 height 14
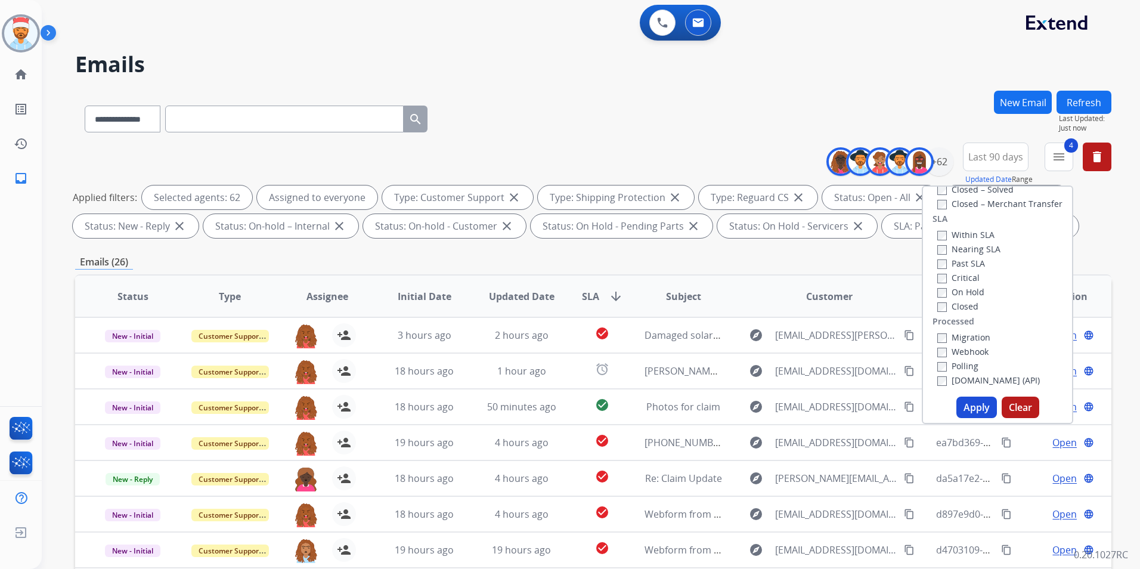
click at [968, 408] on button "Apply" at bounding box center [976, 406] width 41 height 21
